Goal: Task Accomplishment & Management: Use online tool/utility

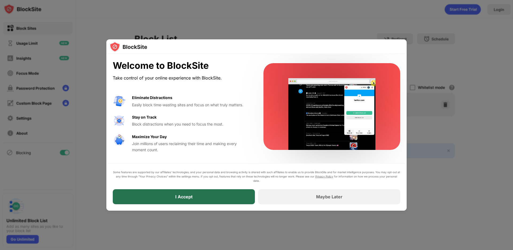
click at [212, 192] on div "I Accept" at bounding box center [184, 196] width 142 height 15
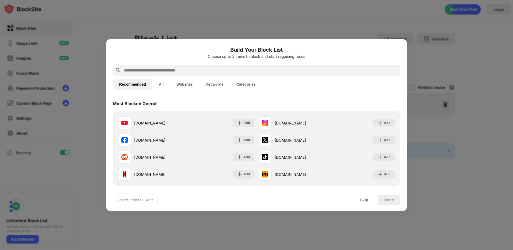
click at [161, 71] on input "text" at bounding box center [260, 70] width 275 height 6
paste input "**********"
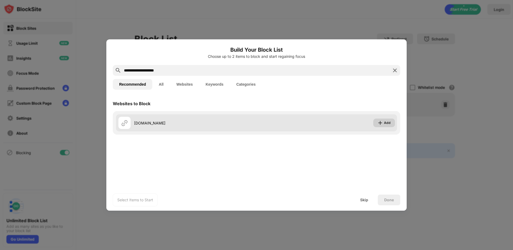
type input "**********"
click at [386, 123] on div "Add" at bounding box center [387, 122] width 7 height 5
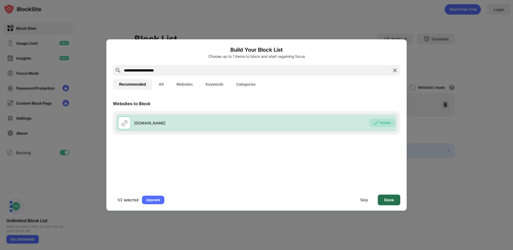
click at [390, 199] on div "Done" at bounding box center [389, 199] width 10 height 4
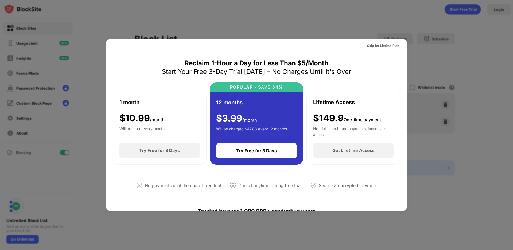
click at [443, 164] on div at bounding box center [256, 125] width 513 height 250
click at [371, 45] on div "Skip for Limited Plan" at bounding box center [383, 45] width 32 height 5
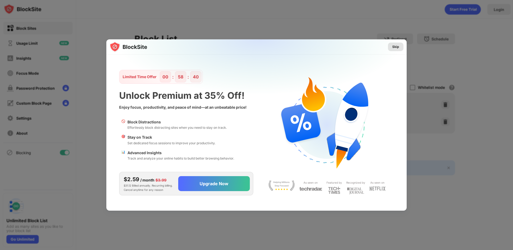
click at [394, 46] on div "Skip" at bounding box center [395, 46] width 7 height 5
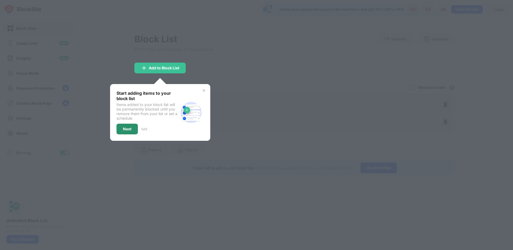
click at [129, 127] on div "Next" at bounding box center [127, 129] width 9 height 4
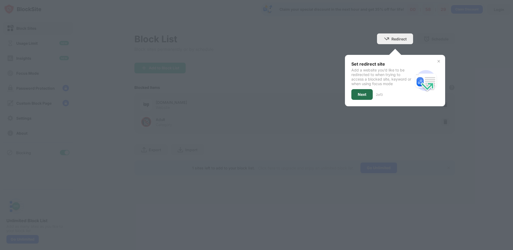
click at [356, 95] on div "Next" at bounding box center [361, 94] width 21 height 11
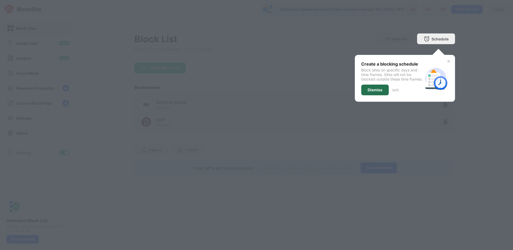
click at [377, 92] on div "Dismiss" at bounding box center [375, 90] width 15 height 4
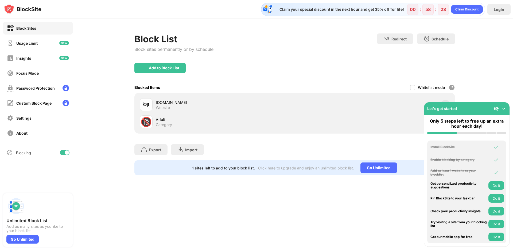
click at [232, 106] on div "[DOMAIN_NAME] Website" at bounding box center [225, 104] width 139 height 10
click at [504, 109] on img at bounding box center [503, 108] width 5 height 5
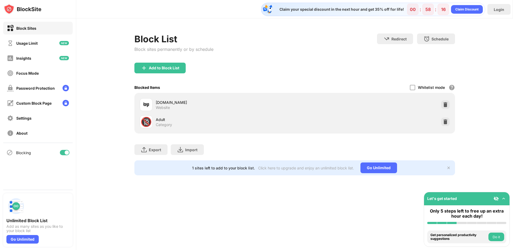
click at [148, 104] on img at bounding box center [146, 104] width 6 height 6
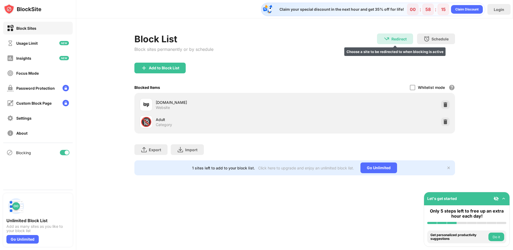
click at [391, 37] on div "Redirect" at bounding box center [398, 39] width 15 height 5
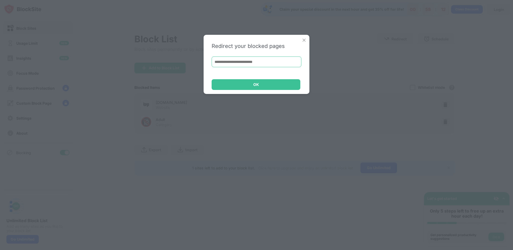
click at [244, 62] on input at bounding box center [257, 61] width 90 height 11
click at [250, 71] on div "Redirect your blocked pages OK" at bounding box center [257, 64] width 106 height 59
click at [242, 62] on input at bounding box center [257, 61] width 90 height 11
click at [305, 41] on img at bounding box center [303, 39] width 5 height 5
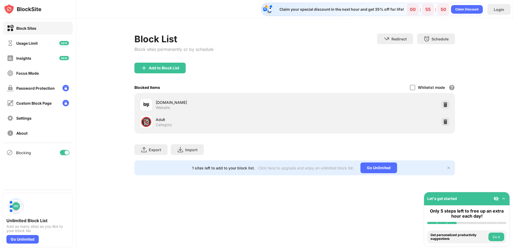
click at [181, 103] on div "[DOMAIN_NAME]" at bounding box center [225, 102] width 139 height 6
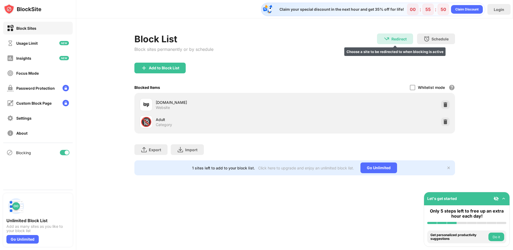
click at [390, 42] on div "Redirect Choose a site to be redirected to when blocking is active" at bounding box center [395, 38] width 36 height 11
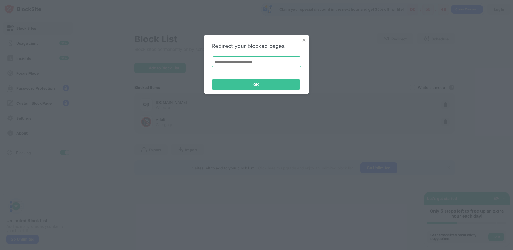
click at [234, 61] on input at bounding box center [257, 61] width 90 height 11
paste input "**********"
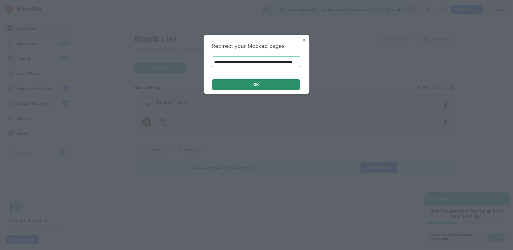
type input "**********"
click at [257, 87] on div "OK" at bounding box center [256, 84] width 89 height 11
